Goal: Register for event/course

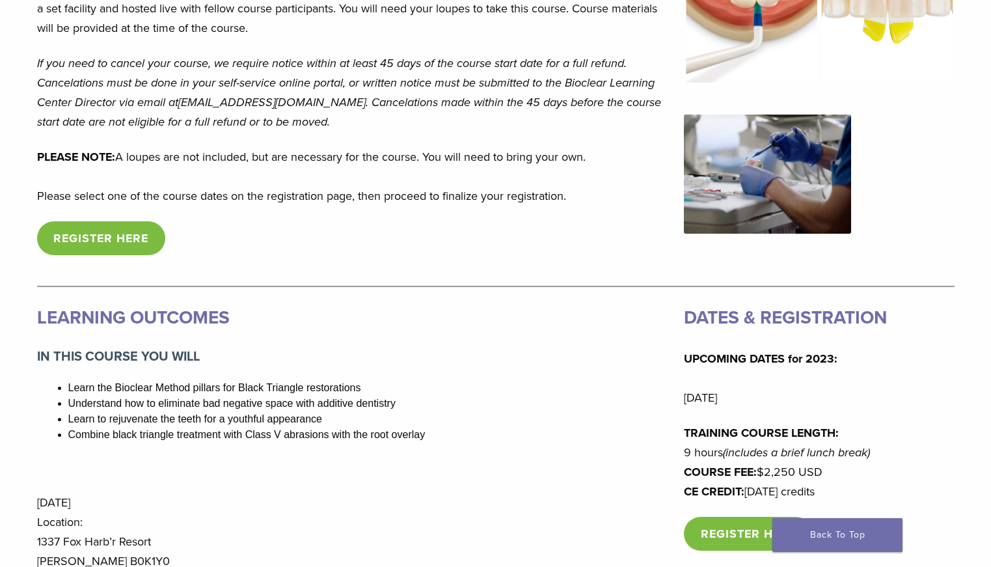
scroll to position [586, 0]
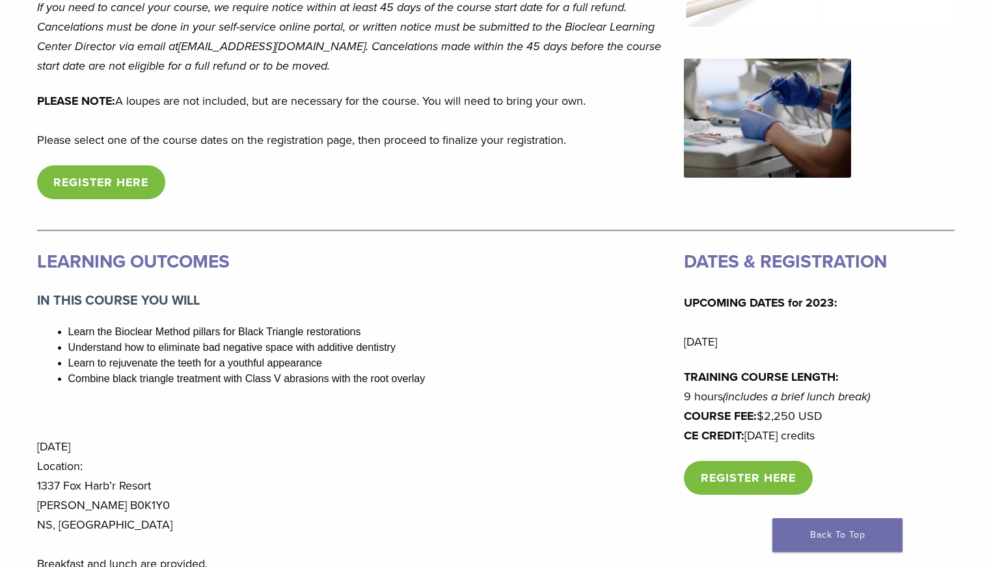
drag, startPoint x: 536, startPoint y: 394, endPoint x: 533, endPoint y: 443, distance: 49.6
click at [534, 435] on div "LEARNING OUTCOMES IN THIS COURSE YOU WILL Learn the Bioclear Method pillars for…" at bounding box center [352, 409] width 631 height 327
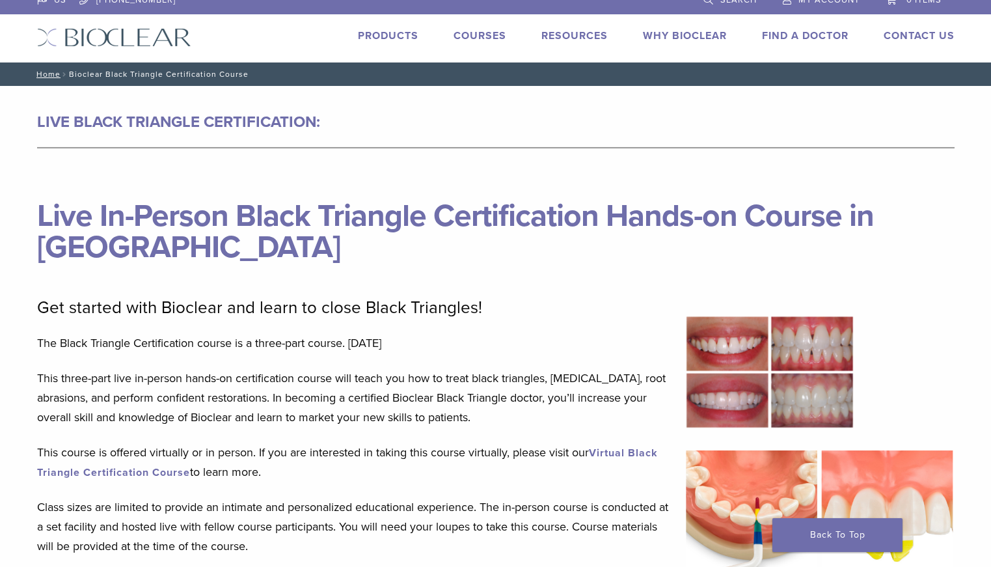
scroll to position [0, 0]
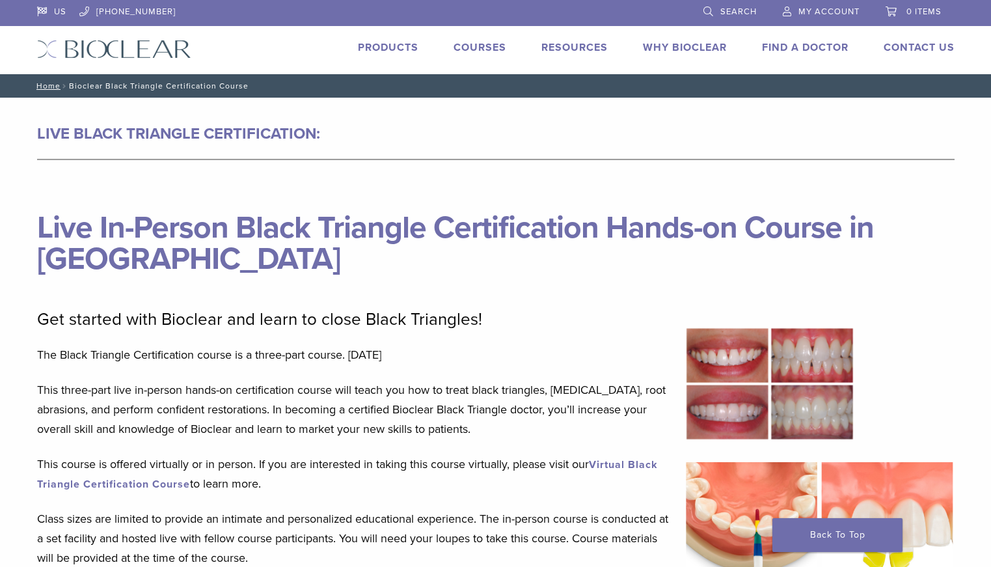
click at [462, 53] on link "Courses" at bounding box center [480, 47] width 53 height 13
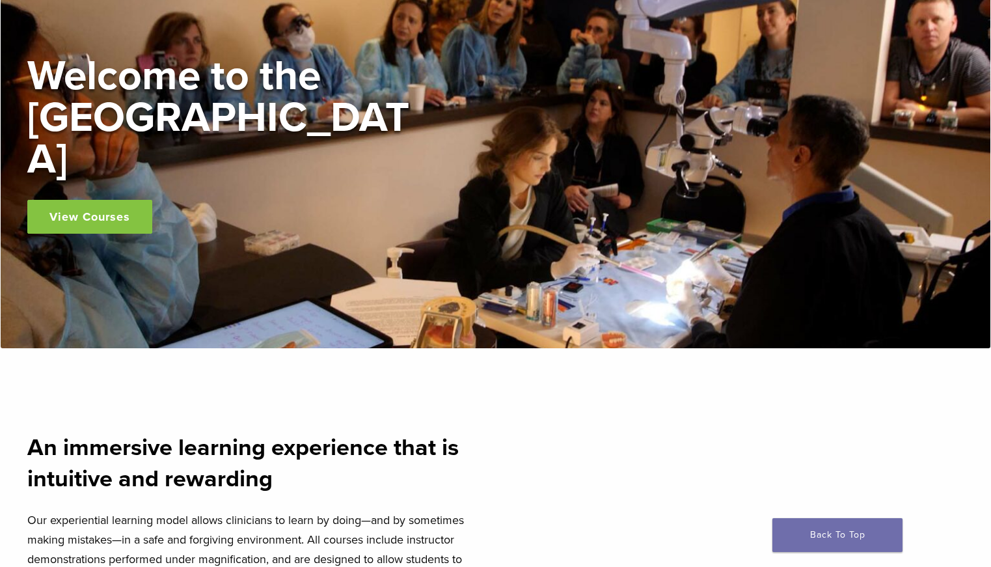
scroll to position [65, 0]
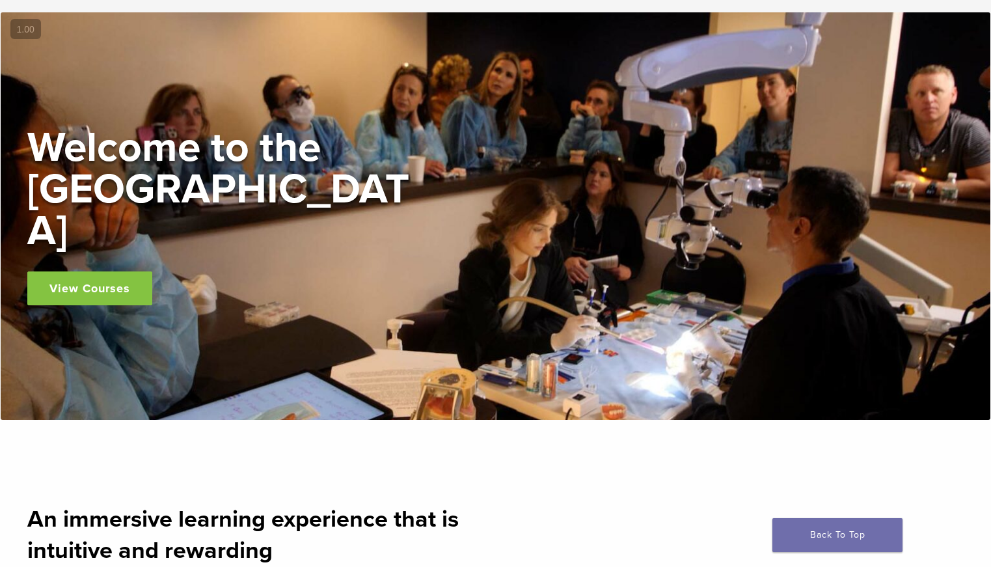
click at [112, 271] on link "View Courses" at bounding box center [89, 288] width 125 height 34
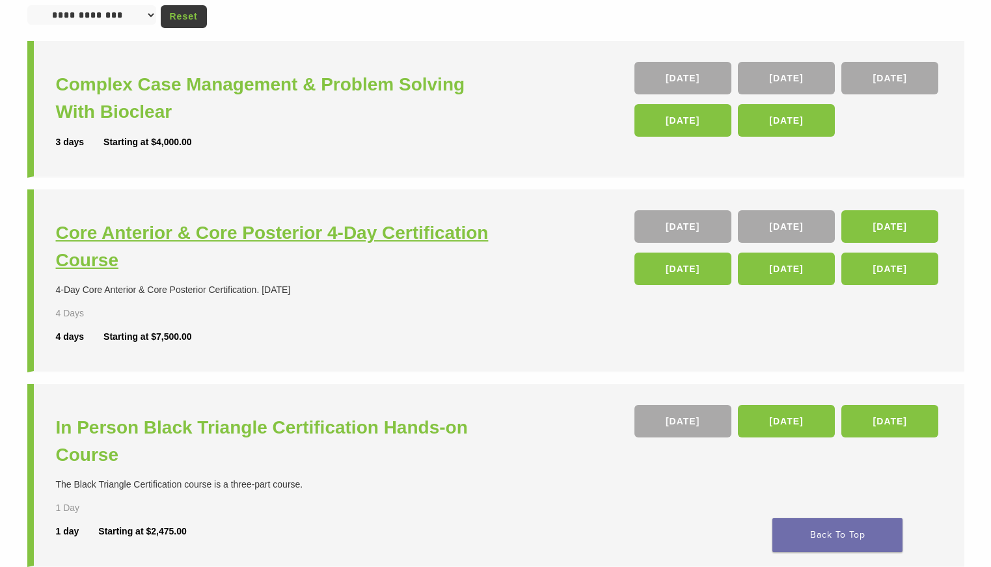
scroll to position [195, 0]
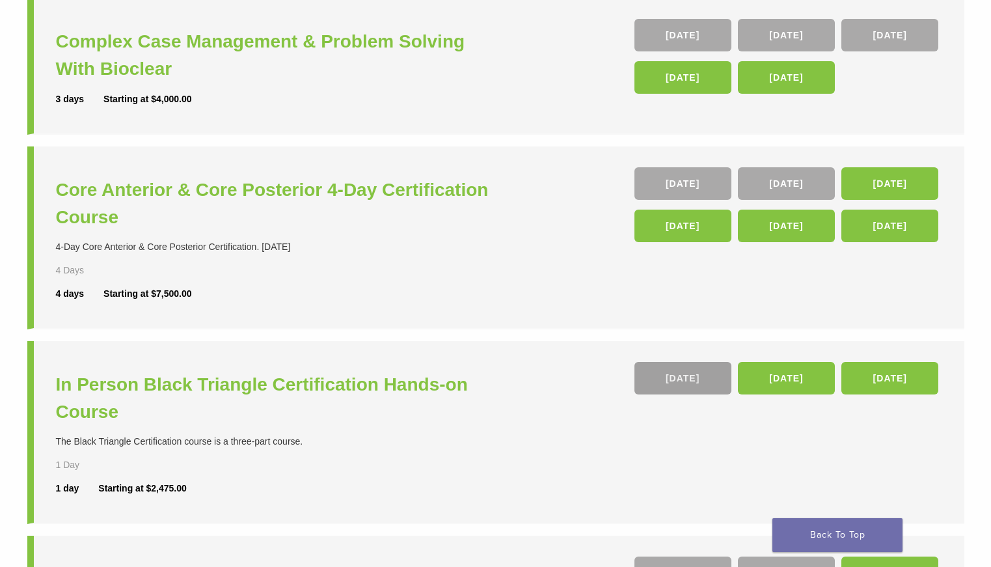
click at [684, 382] on link "26 Sep" at bounding box center [683, 378] width 97 height 33
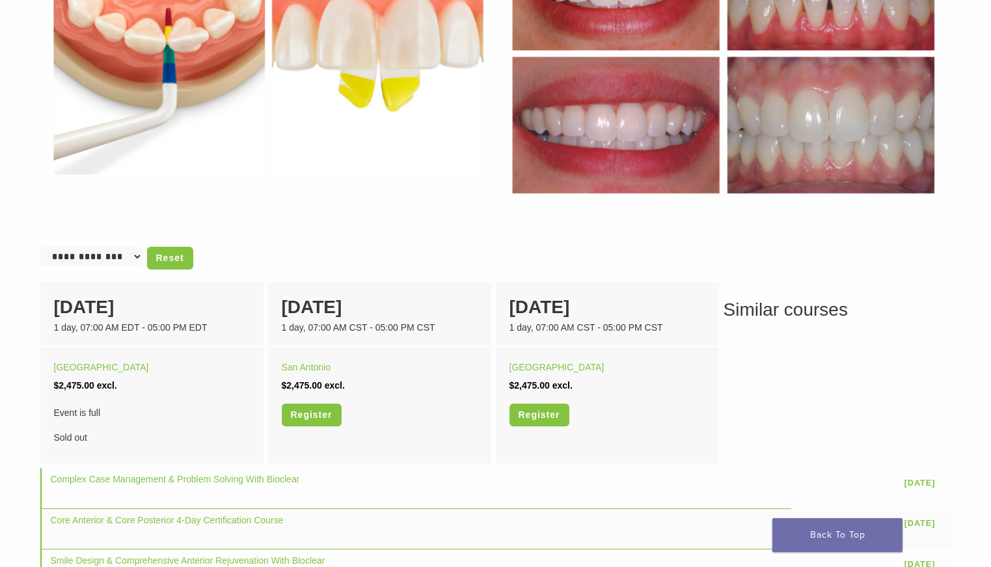
scroll to position [651, 0]
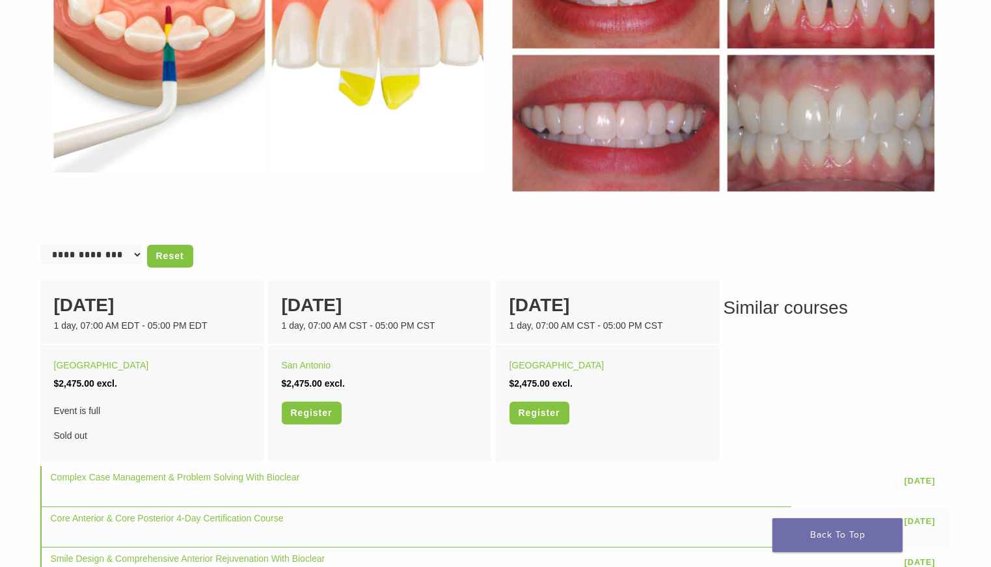
drag, startPoint x: 773, startPoint y: 391, endPoint x: 737, endPoint y: 382, distance: 36.9
click at [772, 391] on div "Similar courses Complex Case Management & Problem Solving With Bioclear [DATE] …" at bounding box center [495, 441] width 911 height 294
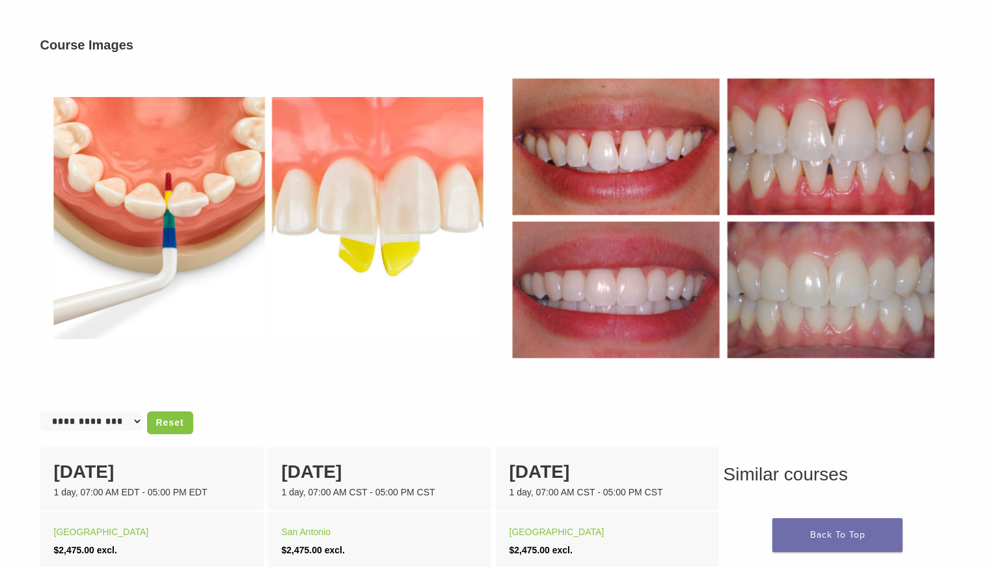
scroll to position [456, 0]
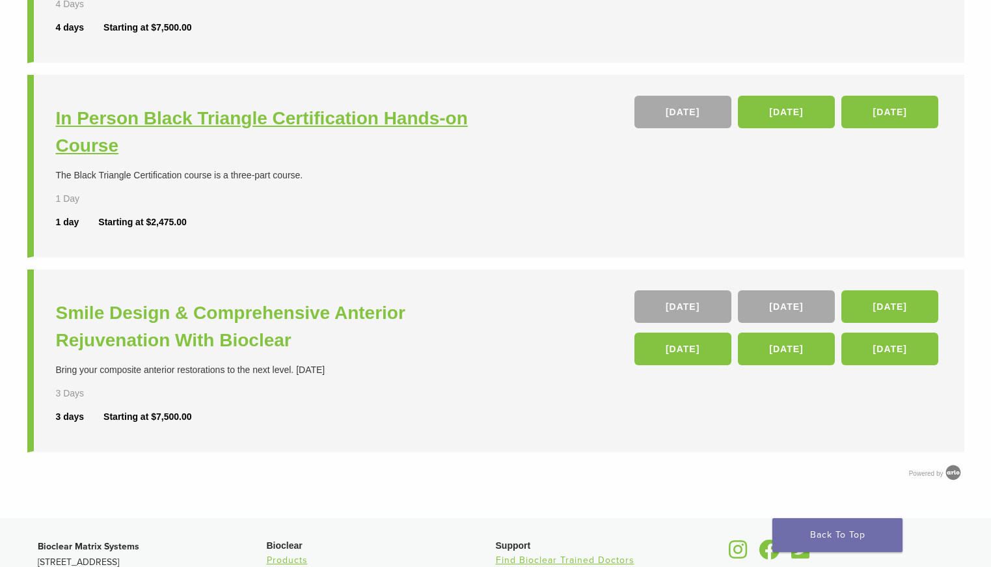
scroll to position [456, 0]
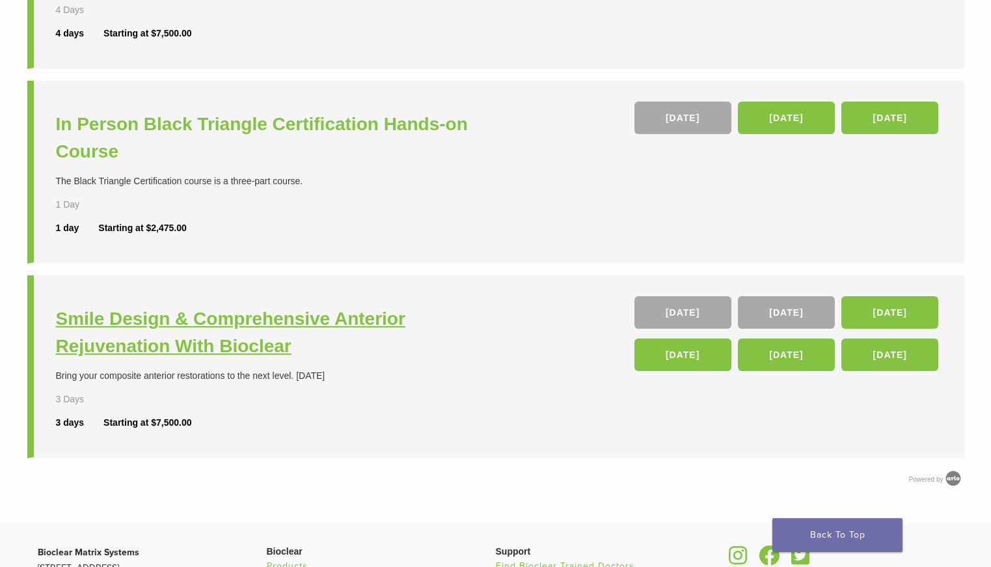
click at [283, 331] on h3 "Smile Design & Comprehensive Anterior Rejuvenation With Bioclear" at bounding box center [277, 332] width 443 height 55
